Goal: Transaction & Acquisition: Download file/media

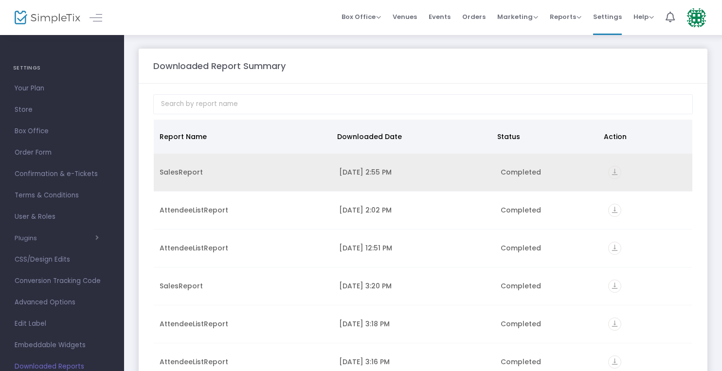
click at [614, 169] on icon "vertical_align_bottom" at bounding box center [614, 172] width 13 height 13
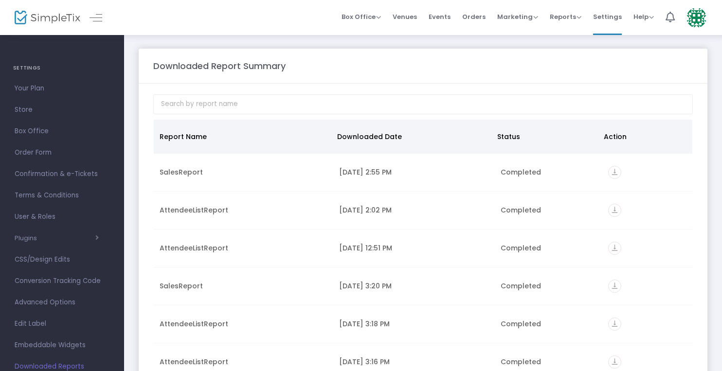
click at [36, 15] on img at bounding box center [48, 18] width 66 height 14
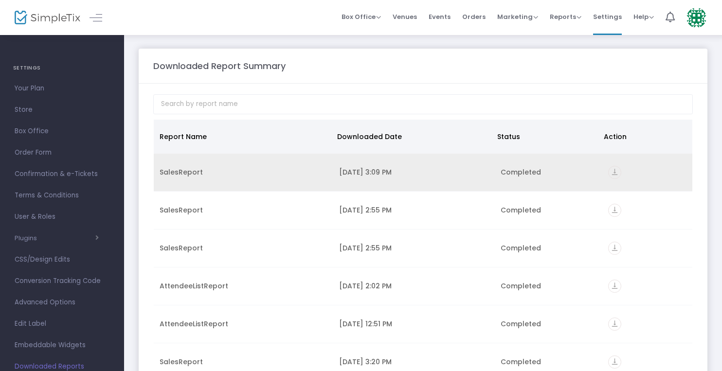
click at [608, 172] on icon "vertical_align_bottom" at bounding box center [614, 172] width 13 height 13
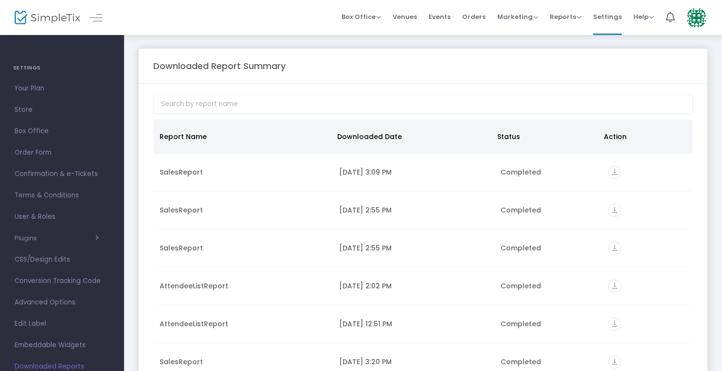
click at [52, 18] on img at bounding box center [48, 18] width 66 height 14
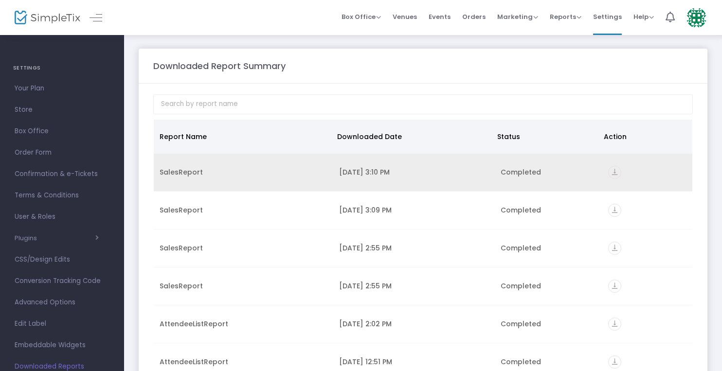
click at [612, 173] on icon "vertical_align_bottom" at bounding box center [614, 172] width 13 height 13
click at [611, 167] on icon "vertical_align_bottom" at bounding box center [614, 172] width 13 height 13
click at [611, 171] on icon "vertical_align_bottom" at bounding box center [614, 172] width 13 height 13
click at [608, 170] on icon "vertical_align_bottom" at bounding box center [614, 172] width 13 height 13
